Goal: Transaction & Acquisition: Purchase product/service

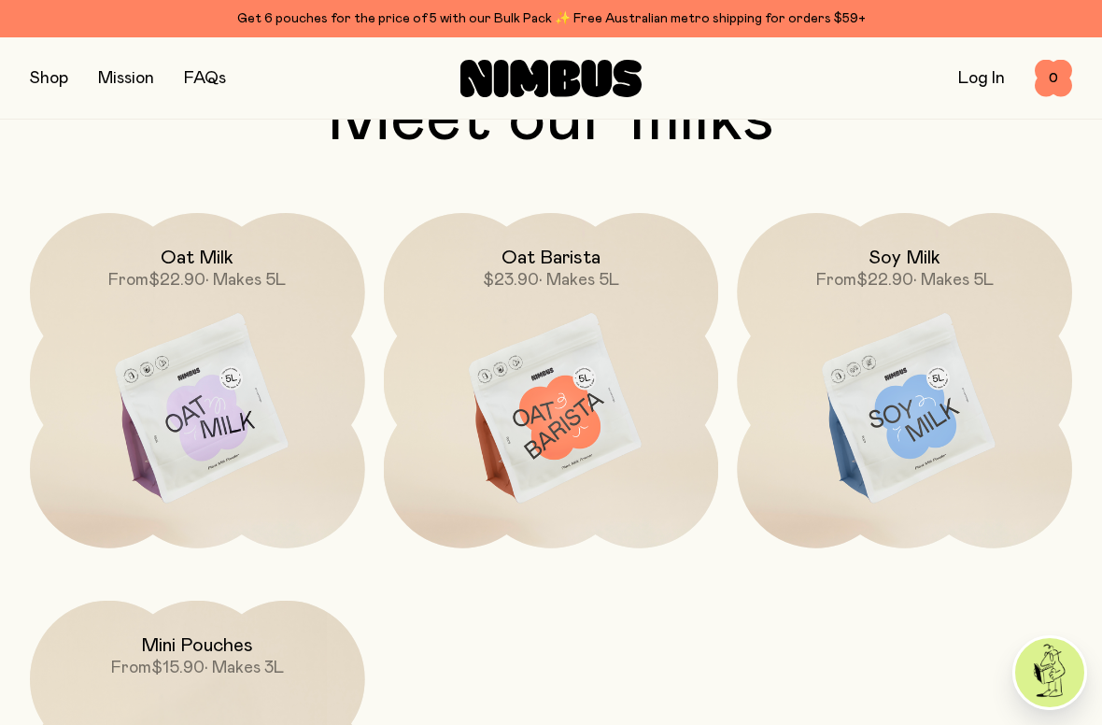
scroll to position [1476, 0]
click at [927, 446] on img at bounding box center [904, 408] width 335 height 393
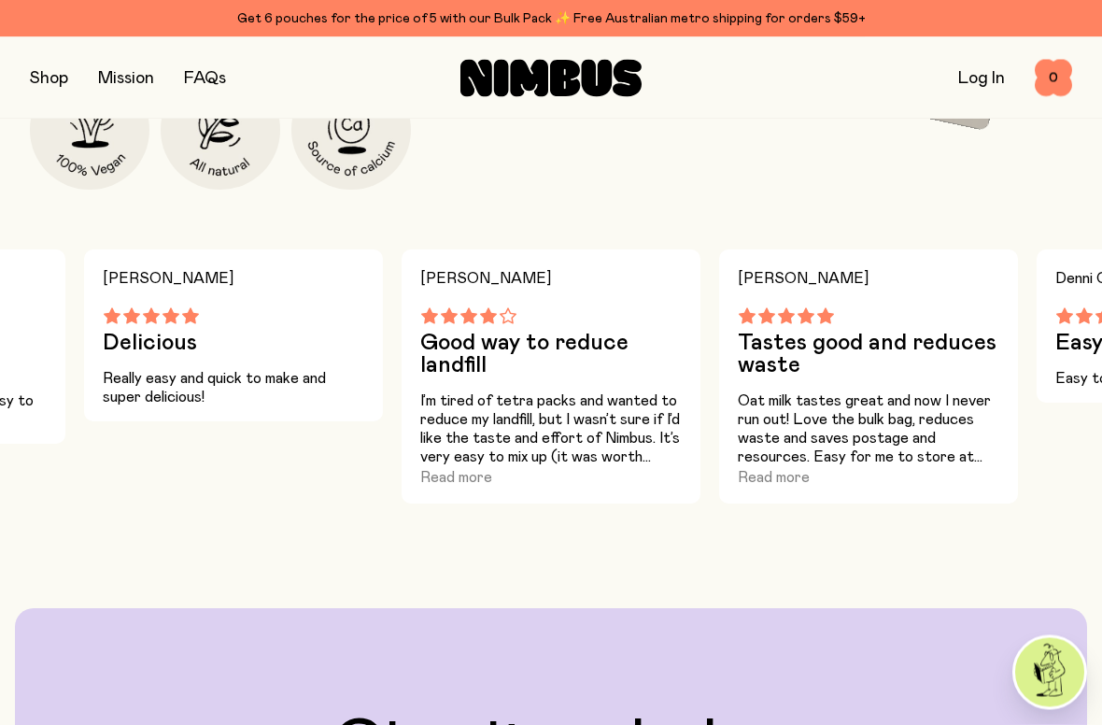
scroll to position [1252, 0]
click at [468, 481] on button "Read more" at bounding box center [456, 477] width 72 height 22
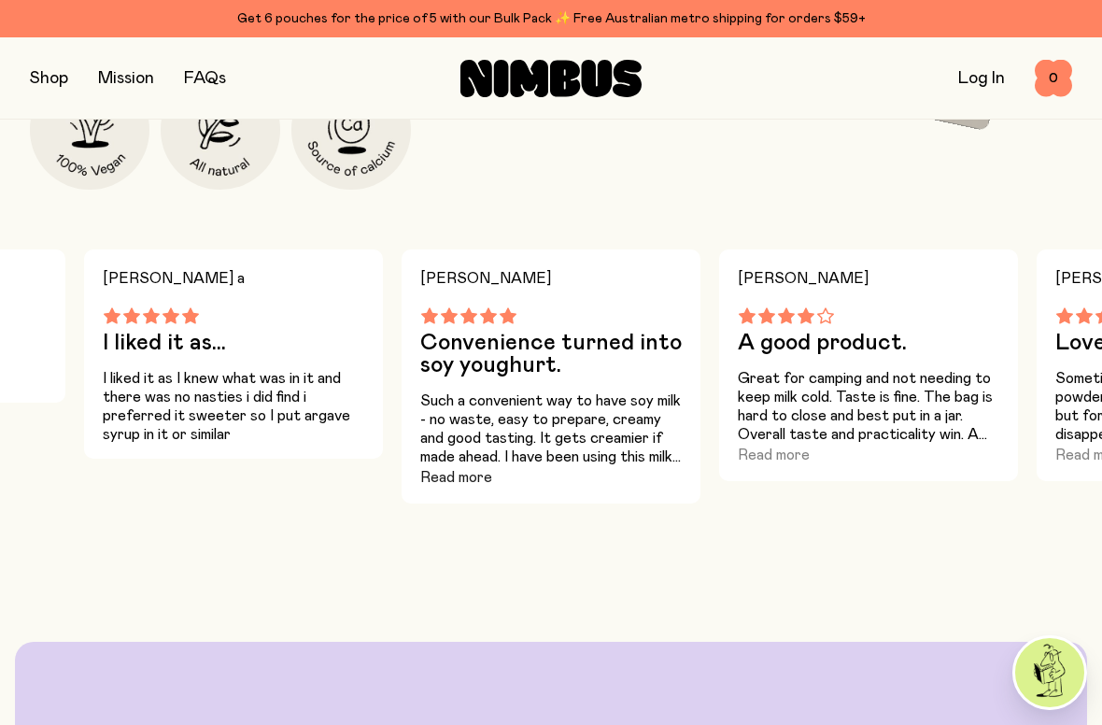
click at [453, 479] on button "Read more" at bounding box center [456, 477] width 72 height 22
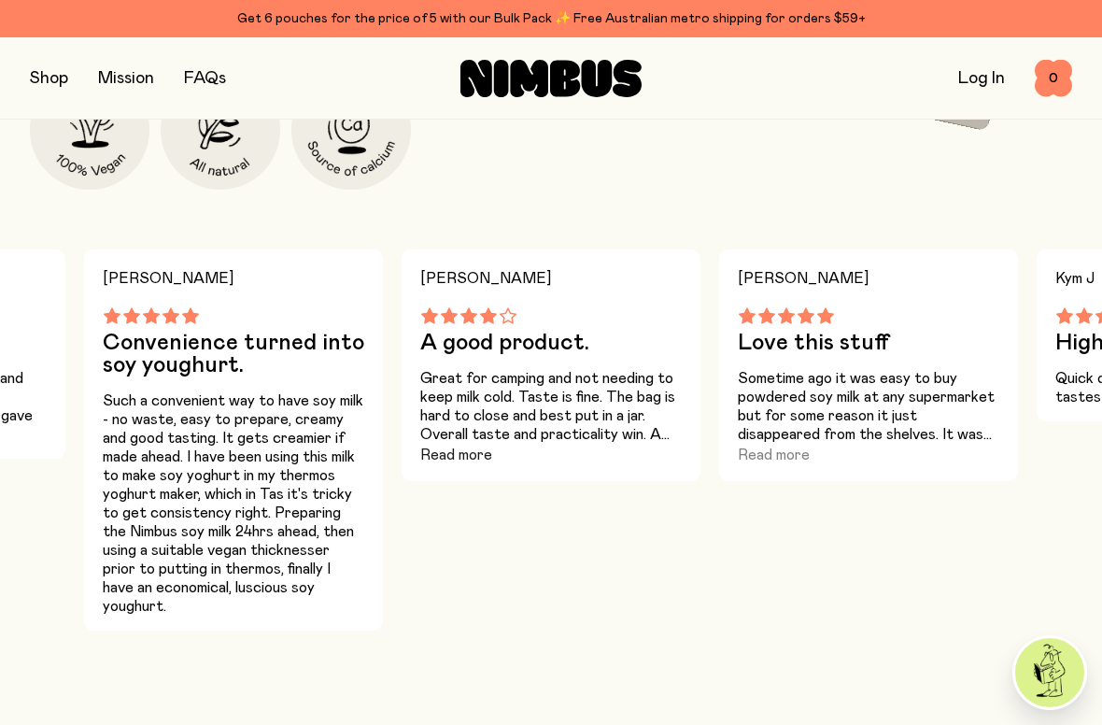
click at [450, 454] on button "Read more" at bounding box center [456, 455] width 72 height 22
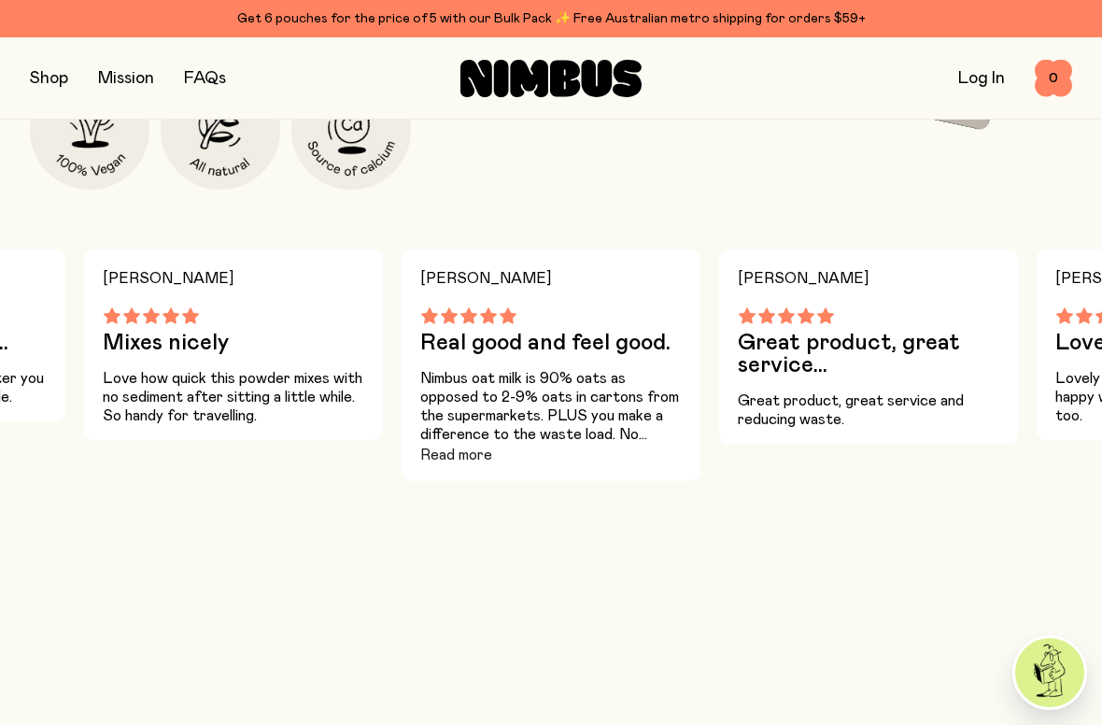
click at [462, 461] on button "Read more" at bounding box center [456, 455] width 72 height 22
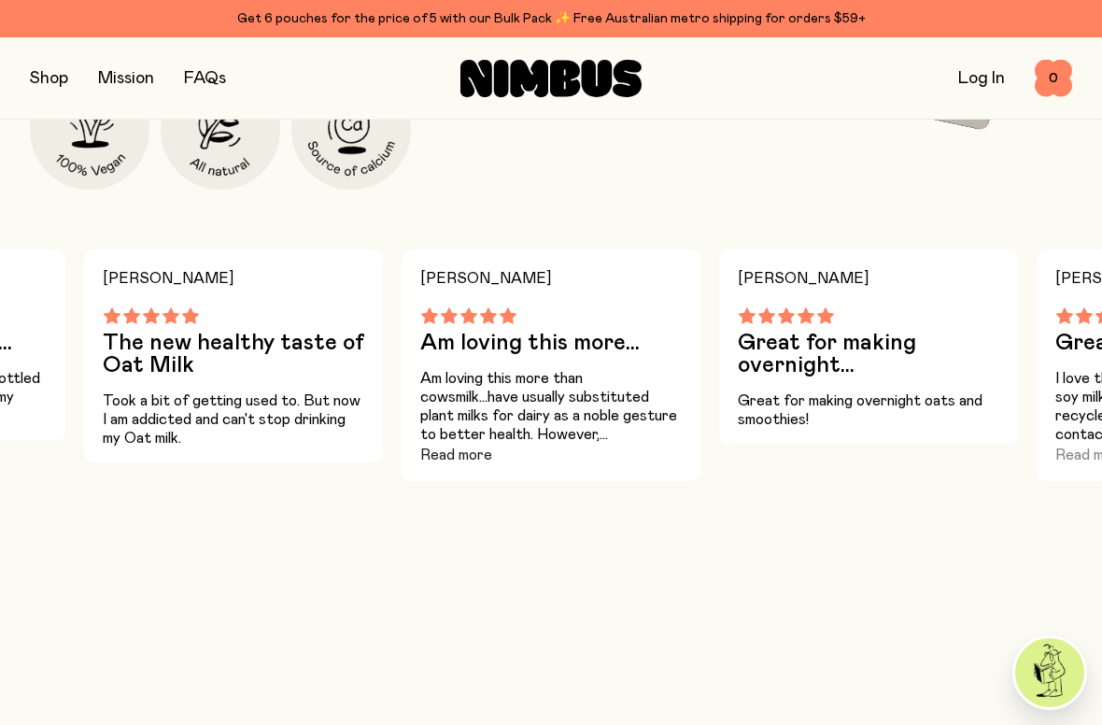
click at [437, 457] on button "Read more" at bounding box center [456, 455] width 72 height 22
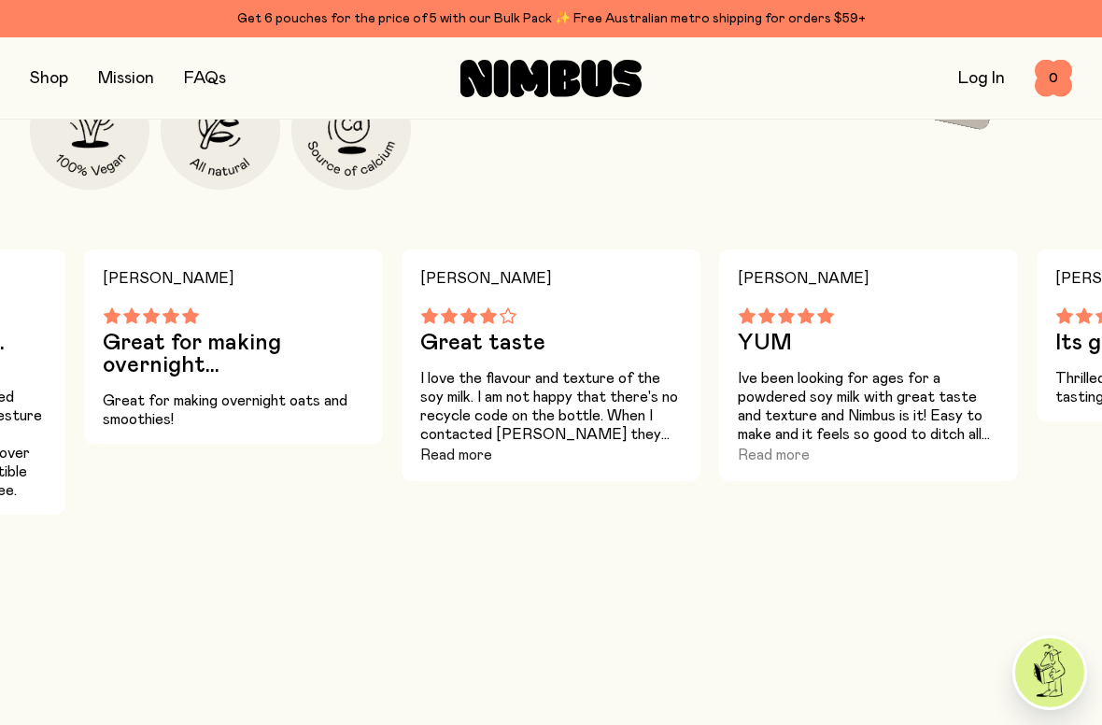
click at [452, 457] on button "Read more" at bounding box center [456, 455] width 72 height 22
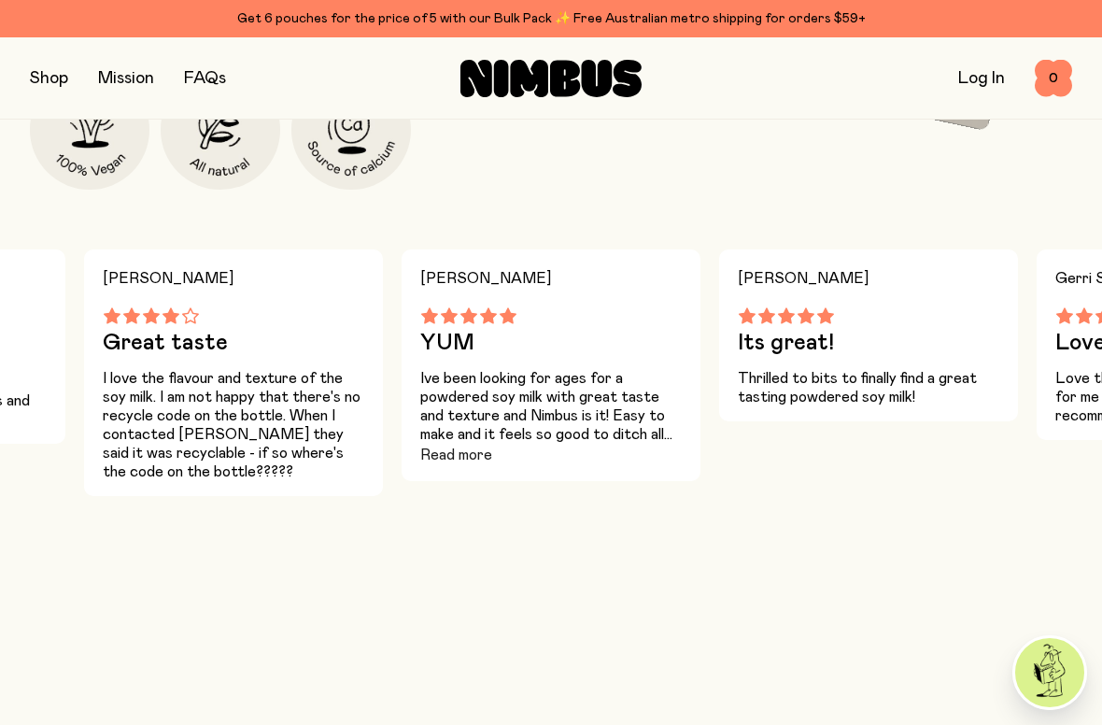
click at [456, 460] on button "Read more" at bounding box center [456, 455] width 72 height 22
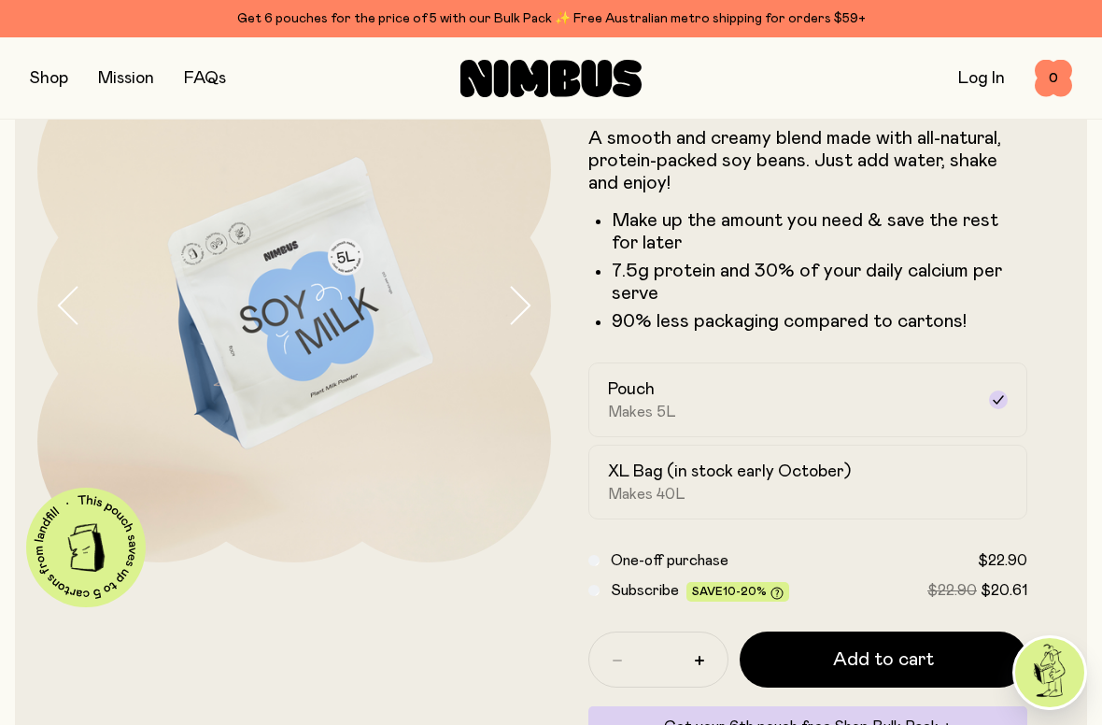
scroll to position [110, 0]
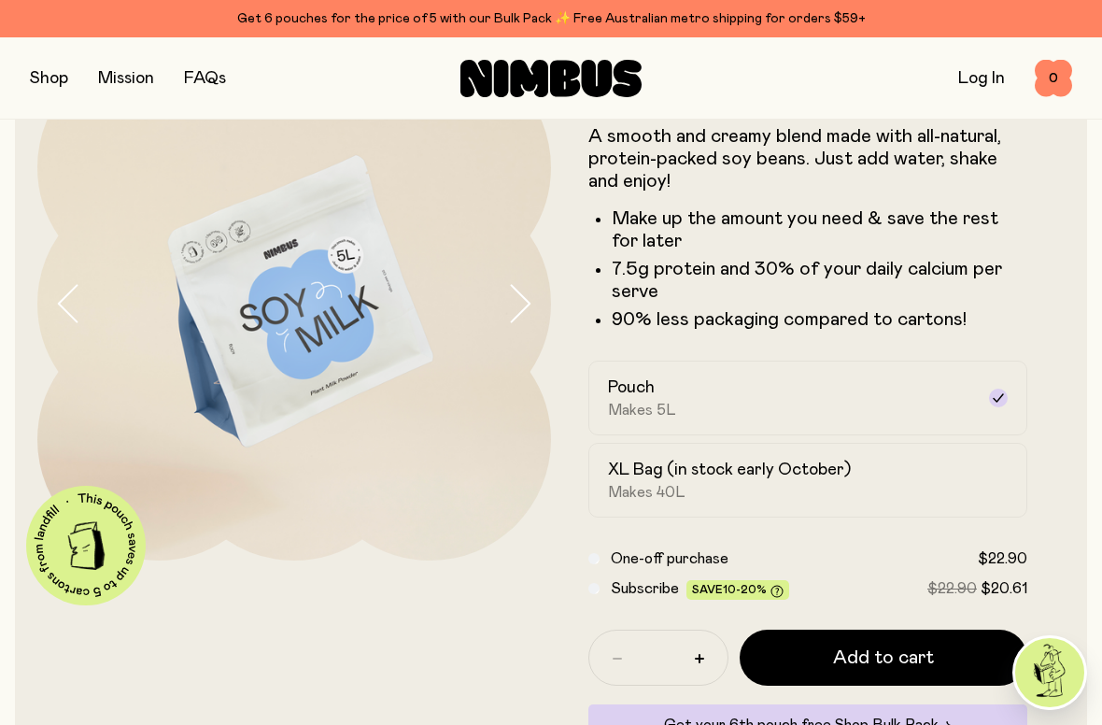
click at [527, 5] on link "Get 6 pouches for the price of 5 with our Bulk Pack ✨ Free Australian metro shi…" at bounding box center [551, 18] width 1102 height 37
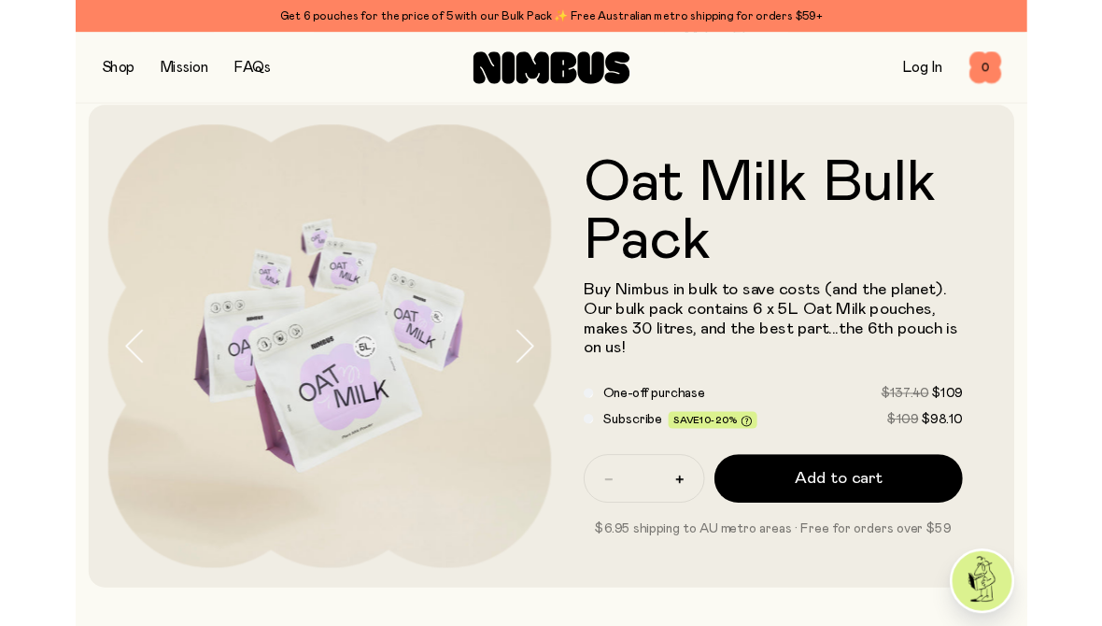
scroll to position [8, 0]
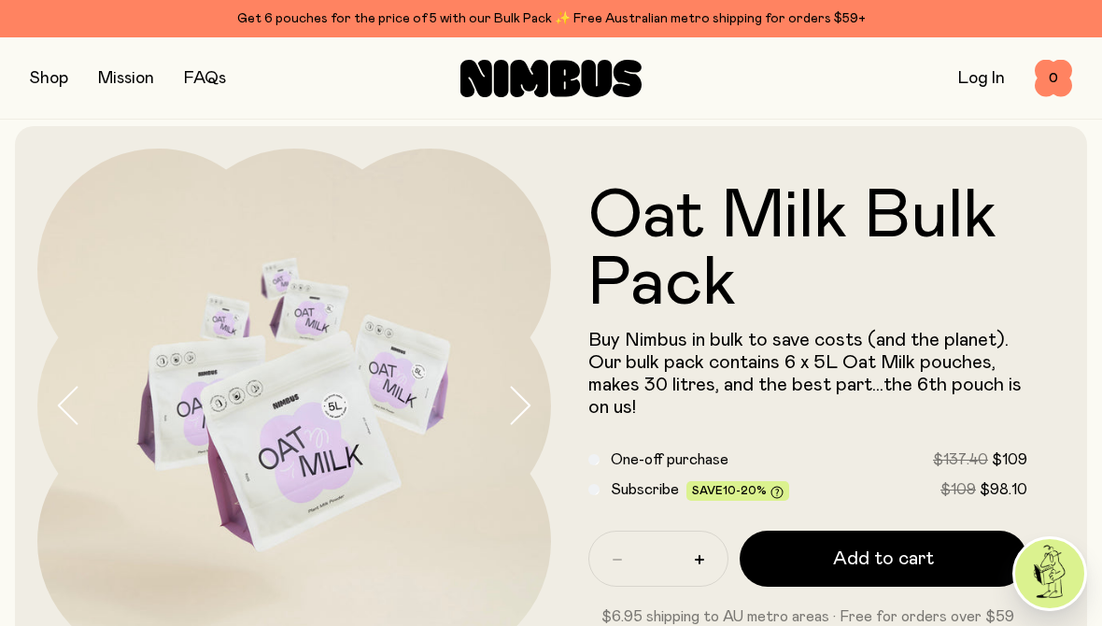
click at [67, 400] on icon "button" at bounding box center [69, 405] width 26 height 39
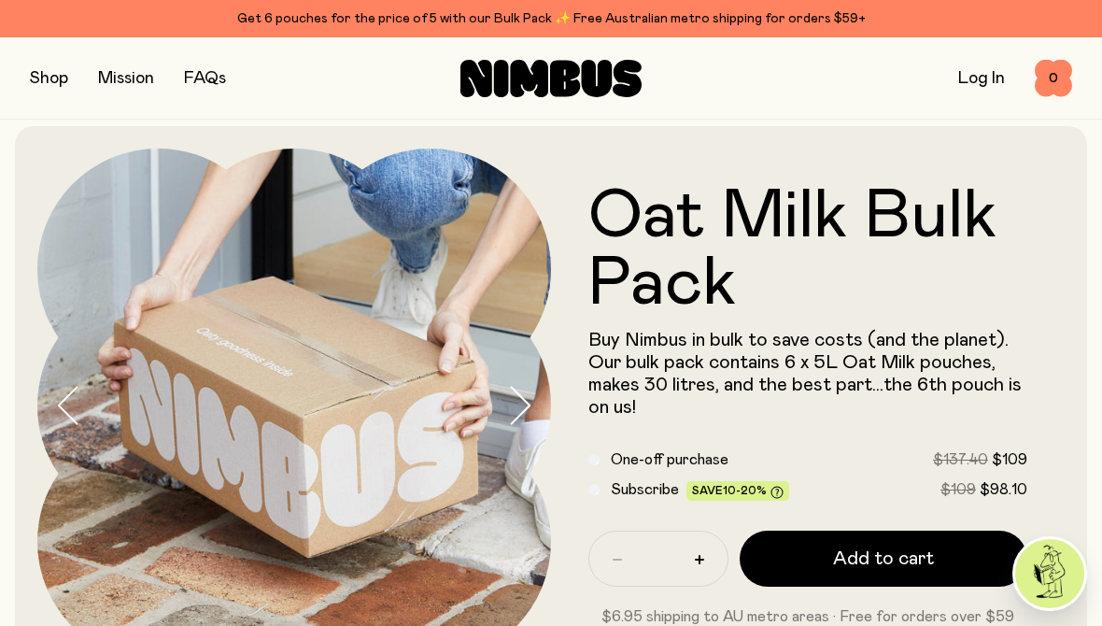
click at [62, 406] on icon "button" at bounding box center [69, 405] width 26 height 39
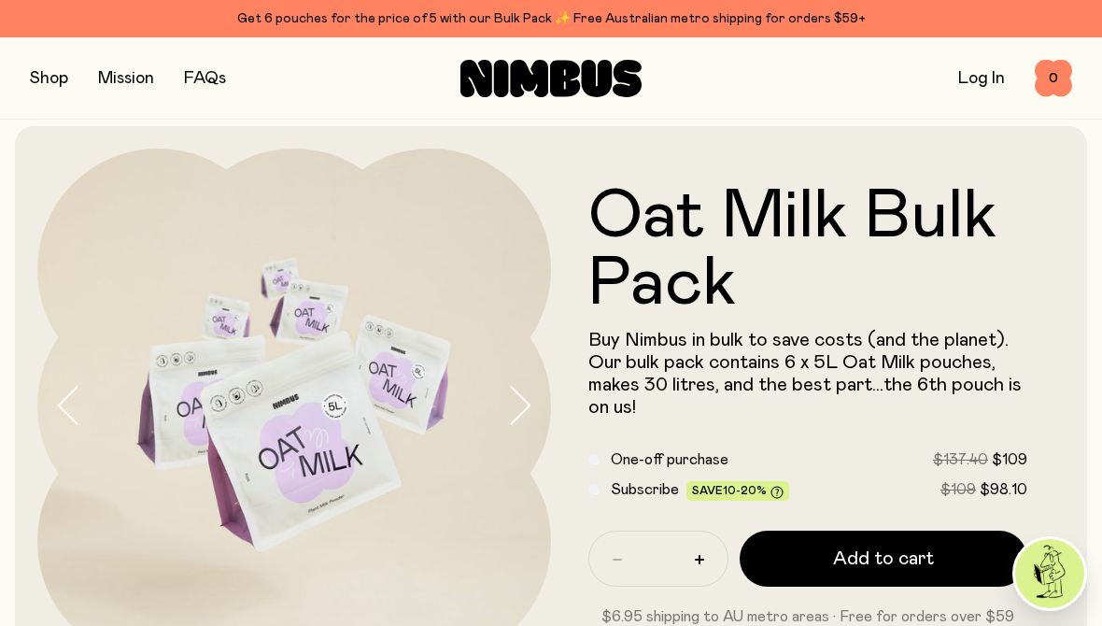
click at [74, 413] on icon "button" at bounding box center [69, 405] width 26 height 39
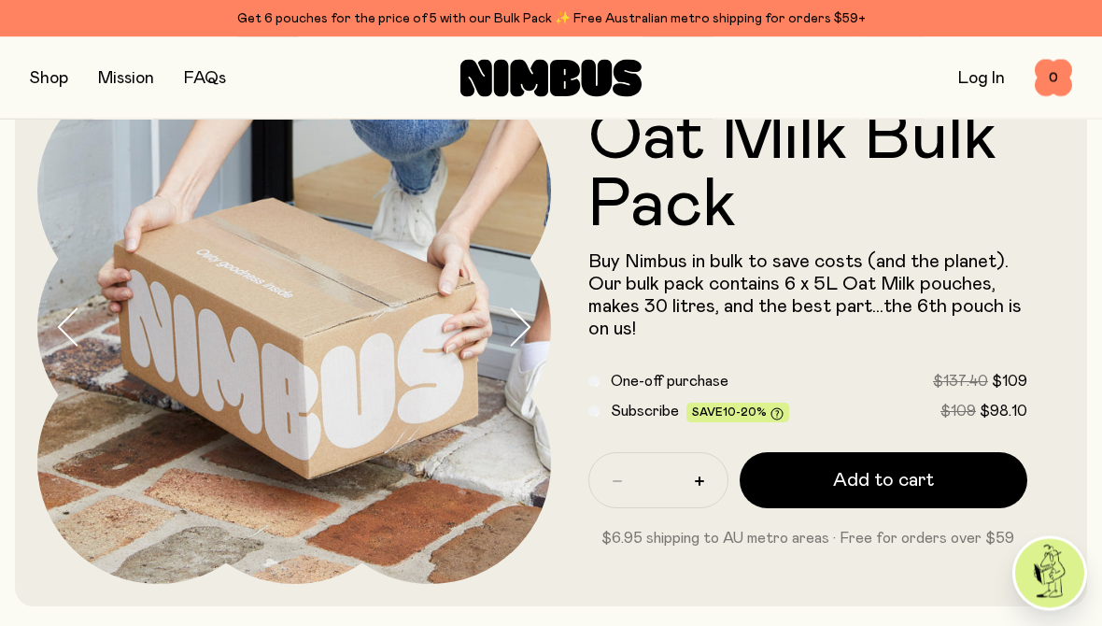
scroll to position [0, 0]
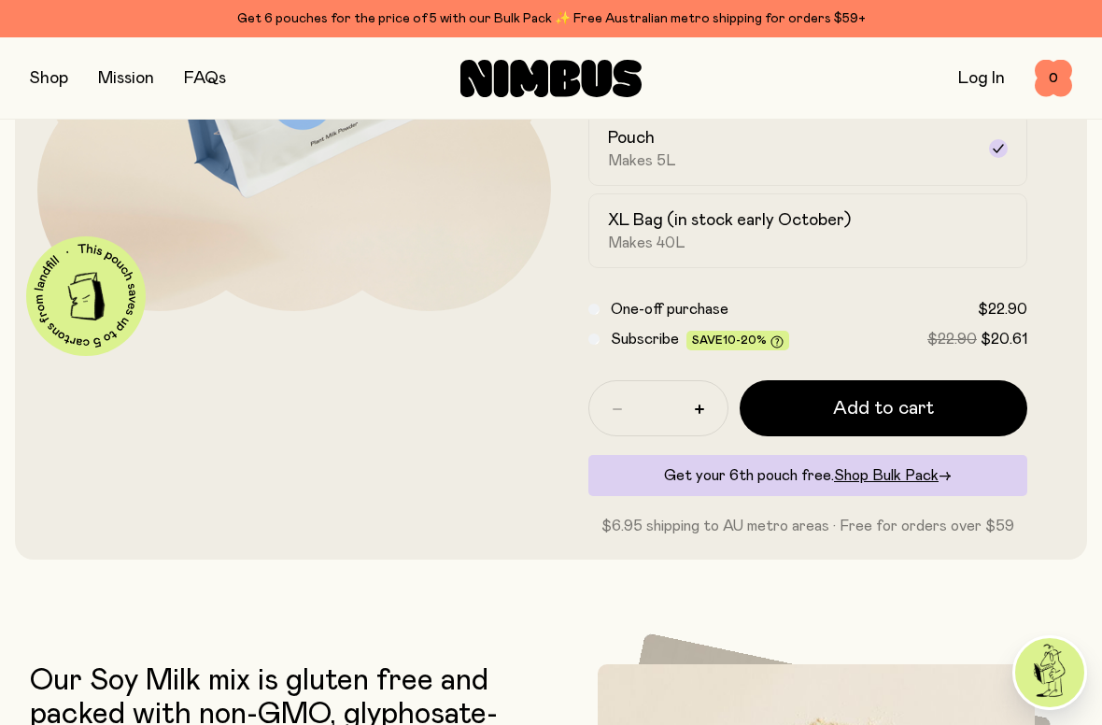
scroll to position [362, 0]
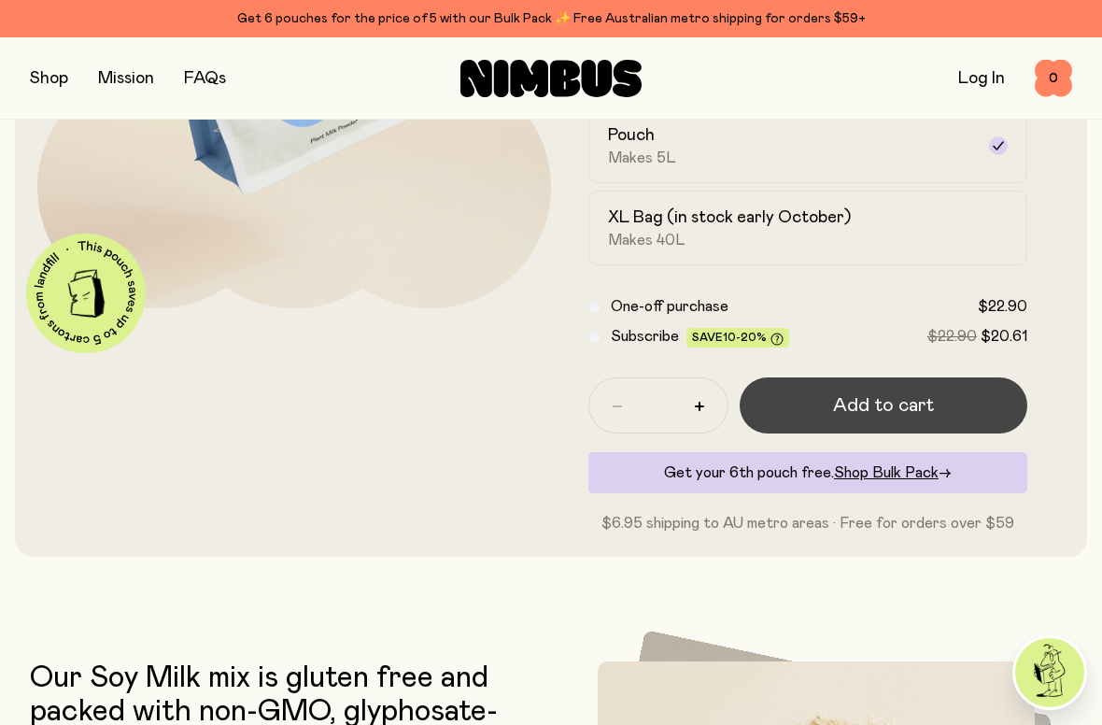
click at [917, 401] on span "Add to cart" at bounding box center [883, 405] width 101 height 26
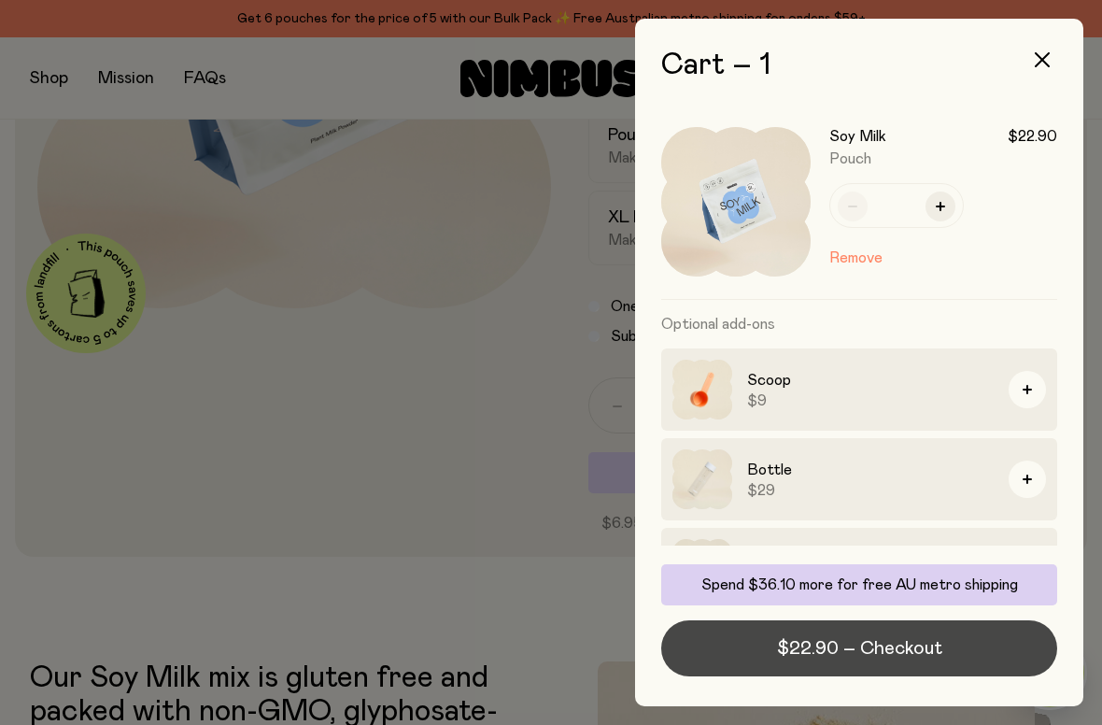
click at [943, 643] on button "$22.90 – Checkout" at bounding box center [859, 648] width 396 height 56
